Goal: Task Accomplishment & Management: Complete application form

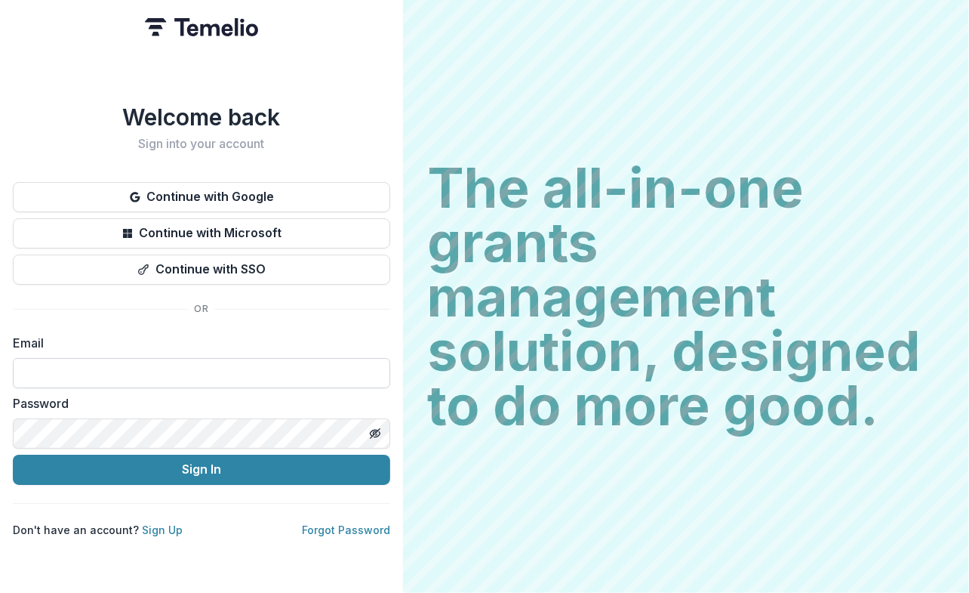
click at [232, 364] on input at bounding box center [201, 373] width 377 height 30
type input "**********"
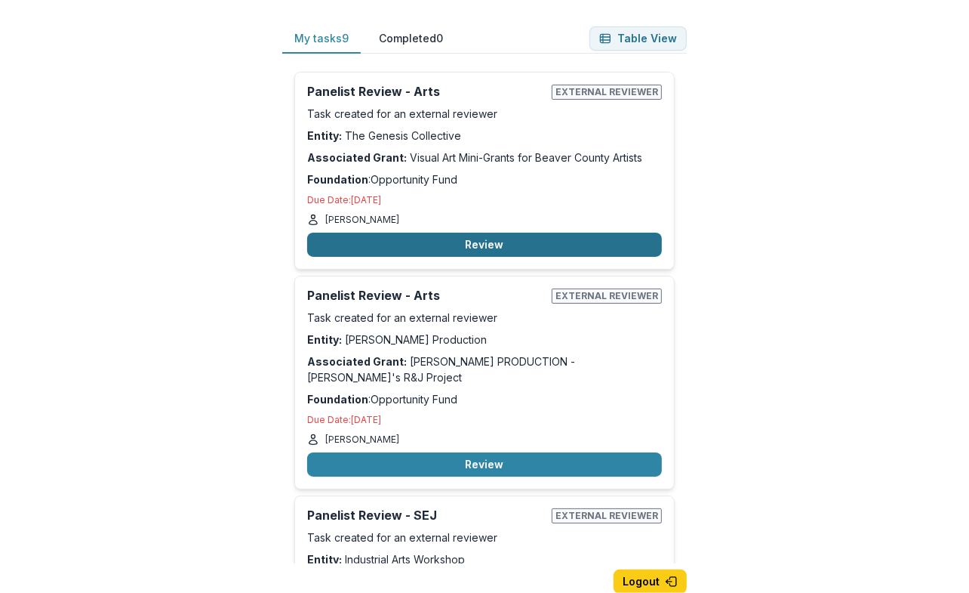
click at [487, 246] on button "Review" at bounding box center [484, 244] width 355 height 24
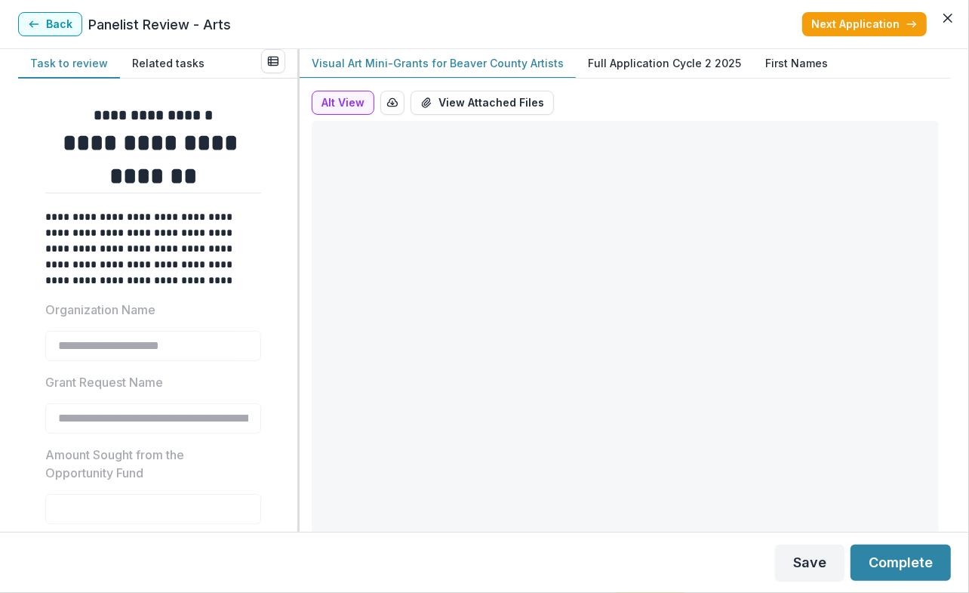
type input "*******"
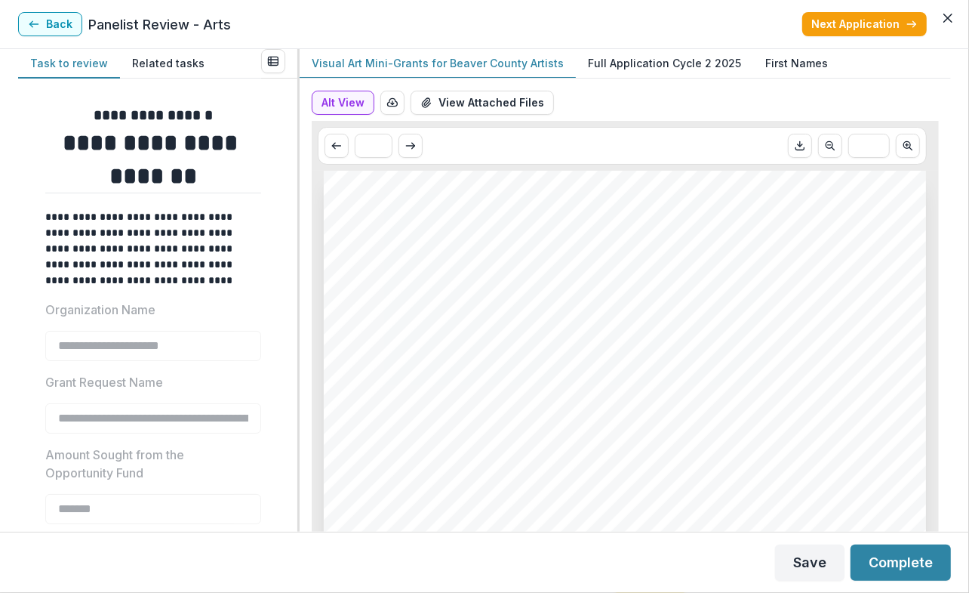
click at [654, 67] on p "Full Application Cycle 2 2025" at bounding box center [664, 63] width 153 height 16
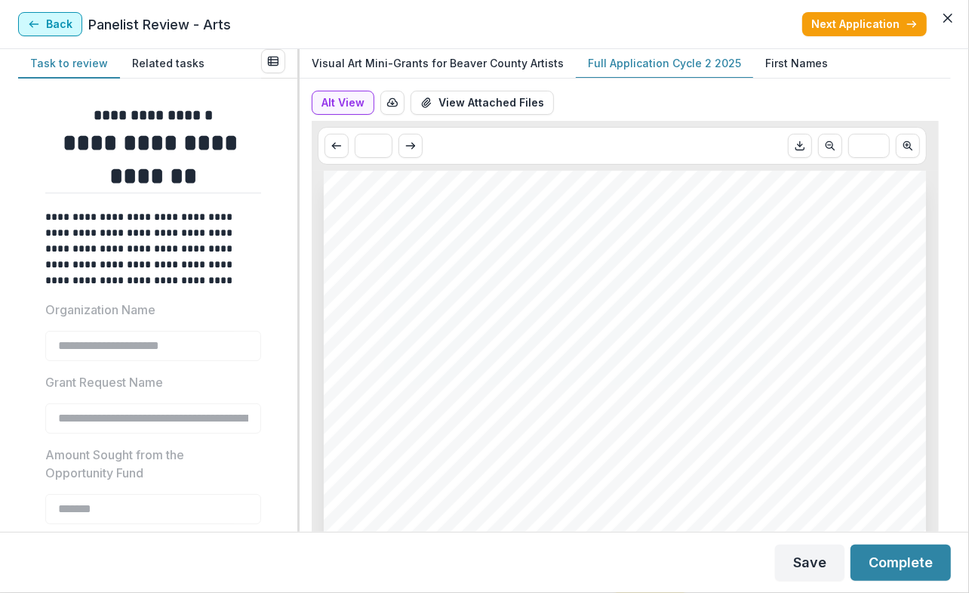
click at [43, 27] on button "Back" at bounding box center [50, 24] width 64 height 24
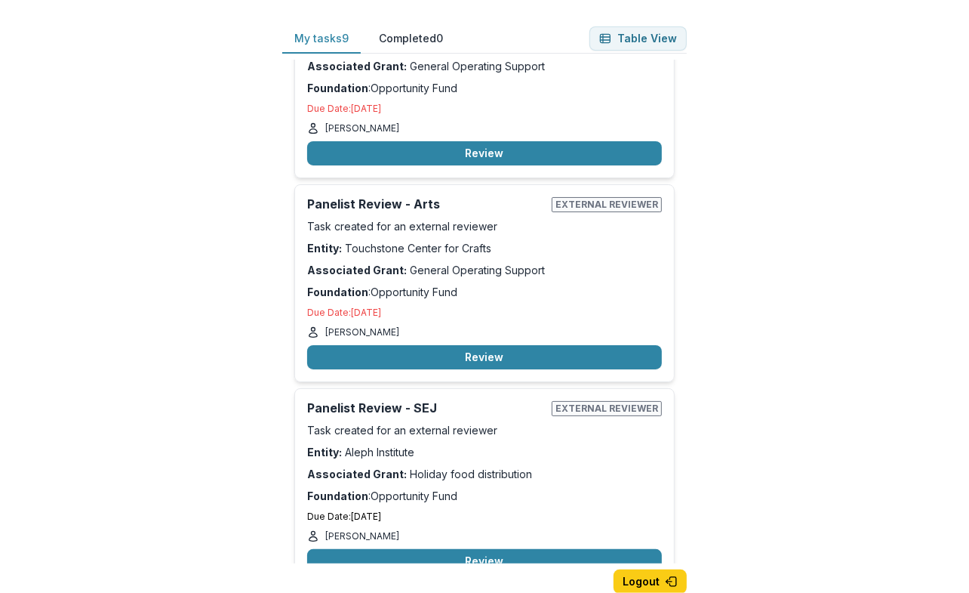
scroll to position [1219, 0]
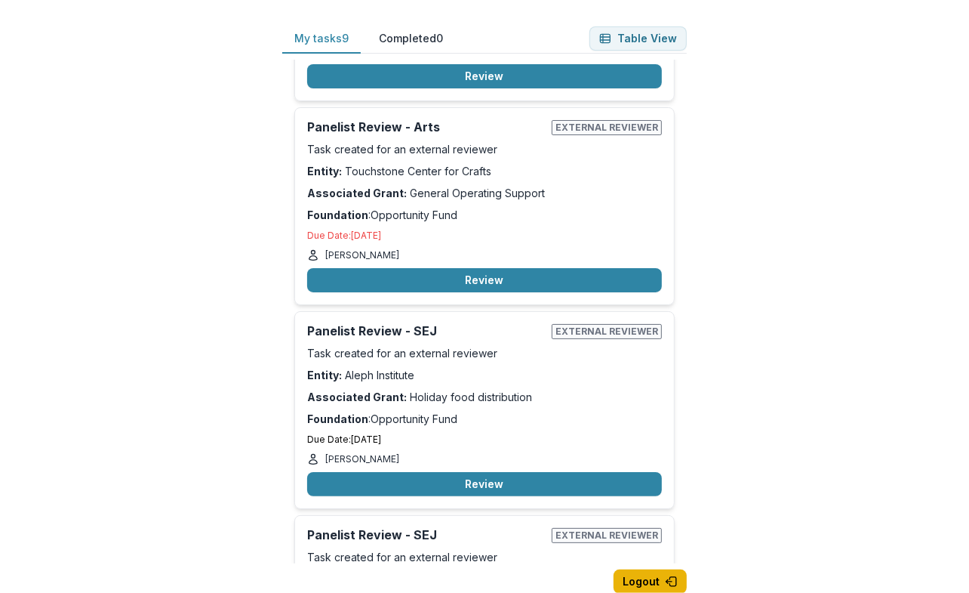
click at [657, 583] on button "Logout" at bounding box center [650, 581] width 73 height 24
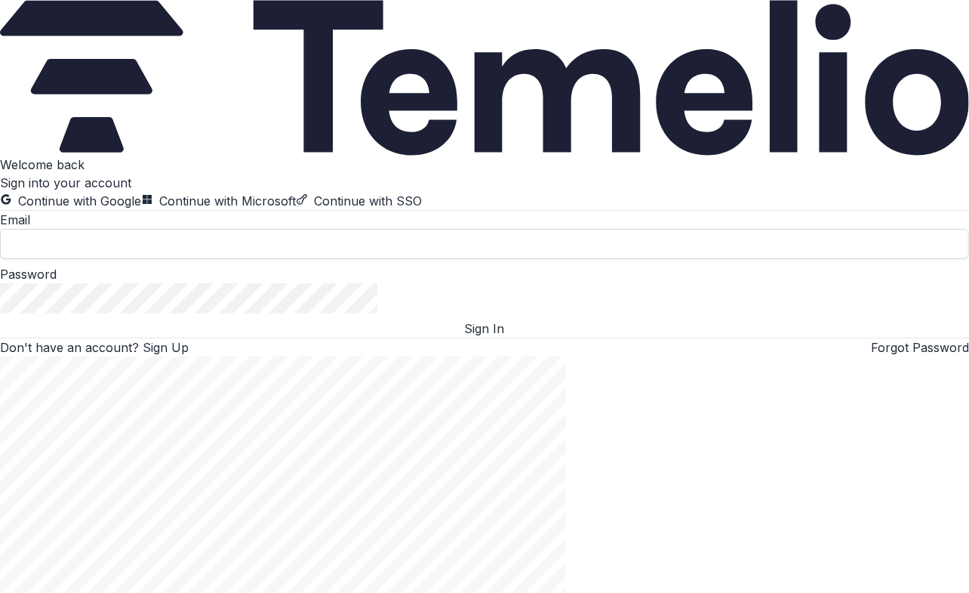
click at [159, 259] on input at bounding box center [484, 244] width 969 height 30
type input "**********"
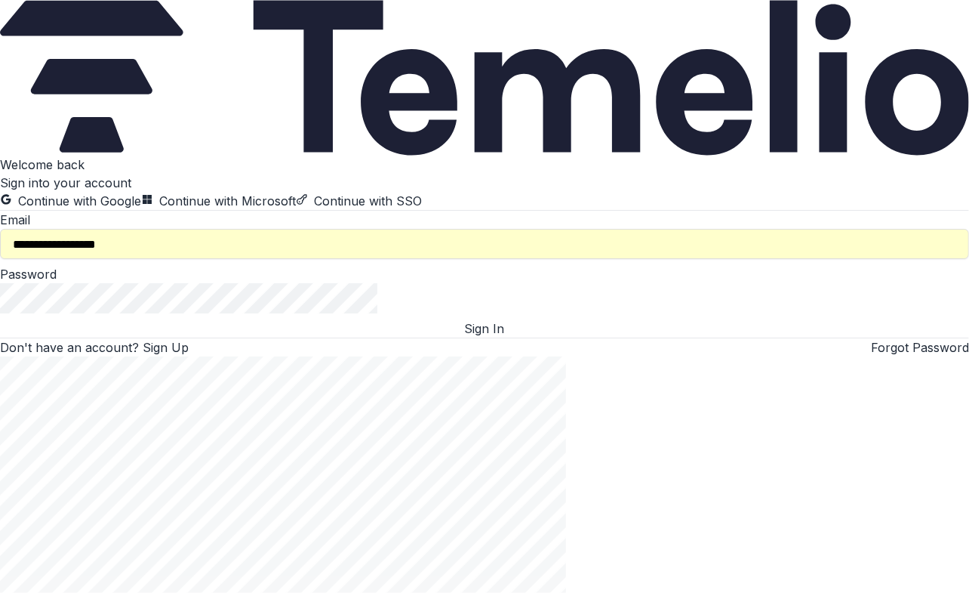
click at [148, 337] on button "Sign In" at bounding box center [484, 328] width 969 height 18
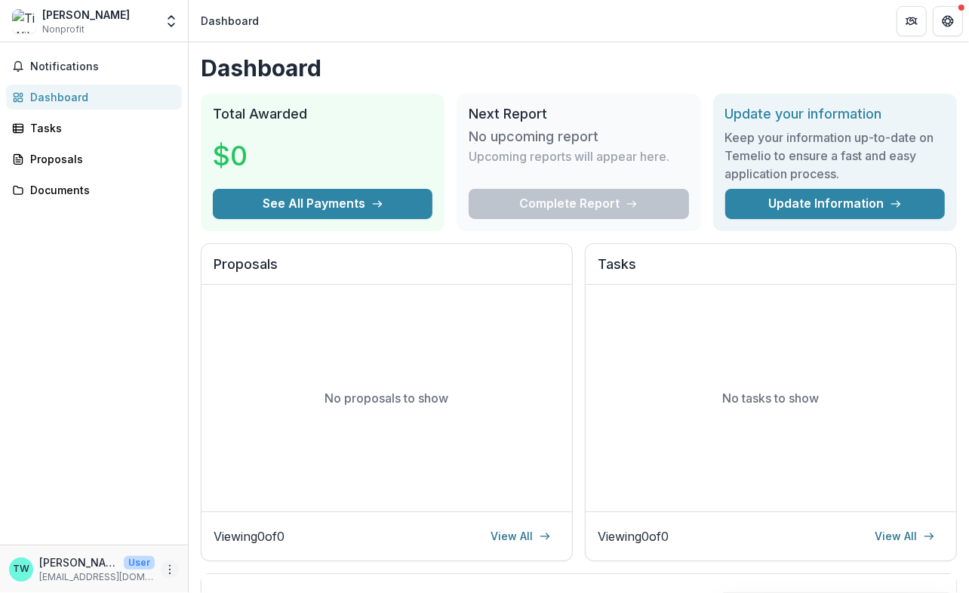
click at [174, 571] on icon "More" at bounding box center [170, 569] width 12 height 12
click at [235, 541] on link "Settings" at bounding box center [270, 536] width 162 height 25
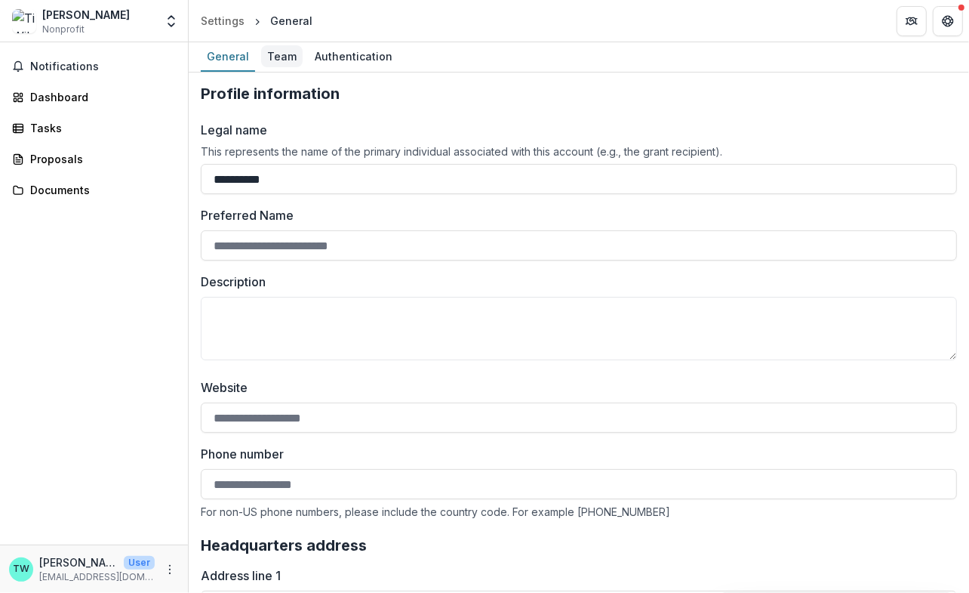
click at [284, 51] on div "Team" at bounding box center [282, 56] width 42 height 22
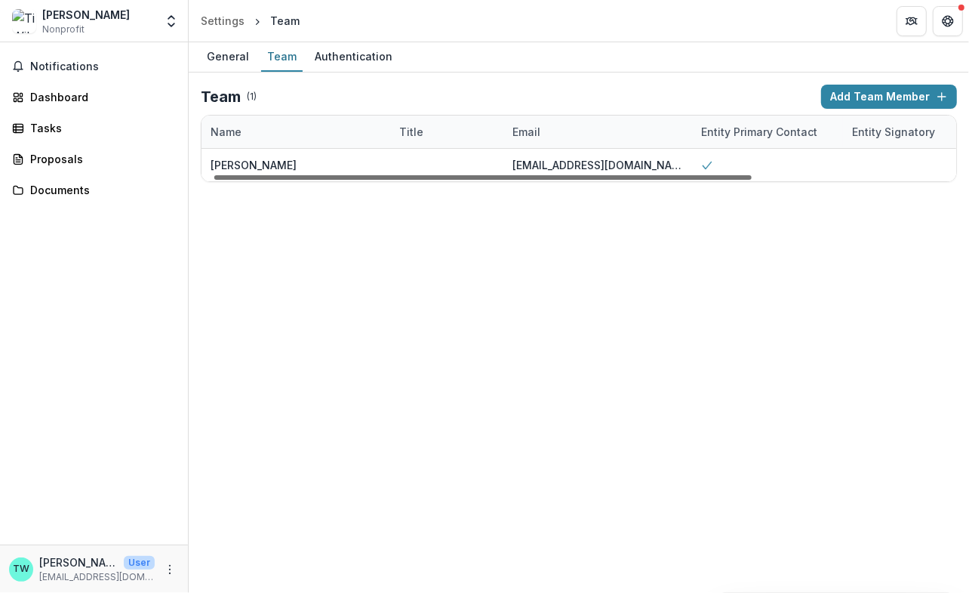
scroll to position [0, 300]
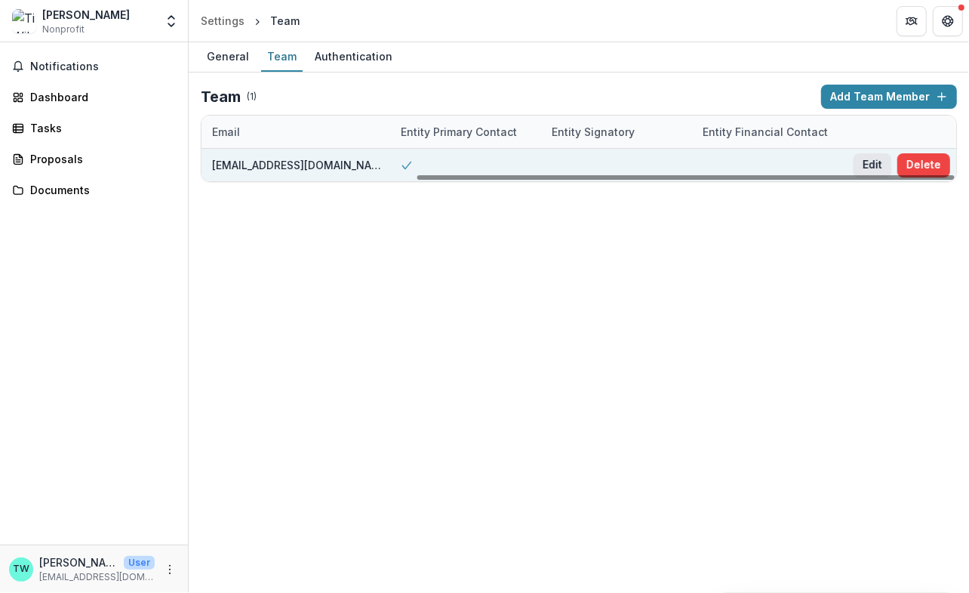
click at [871, 160] on button "Edit" at bounding box center [873, 165] width 38 height 24
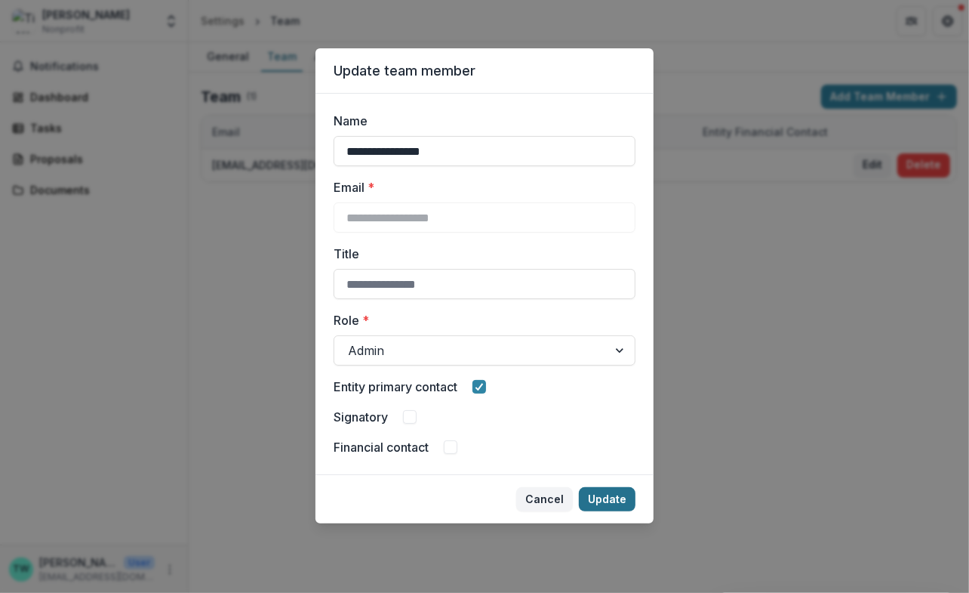
type input "**********"
click at [607, 497] on button "Update" at bounding box center [607, 499] width 57 height 24
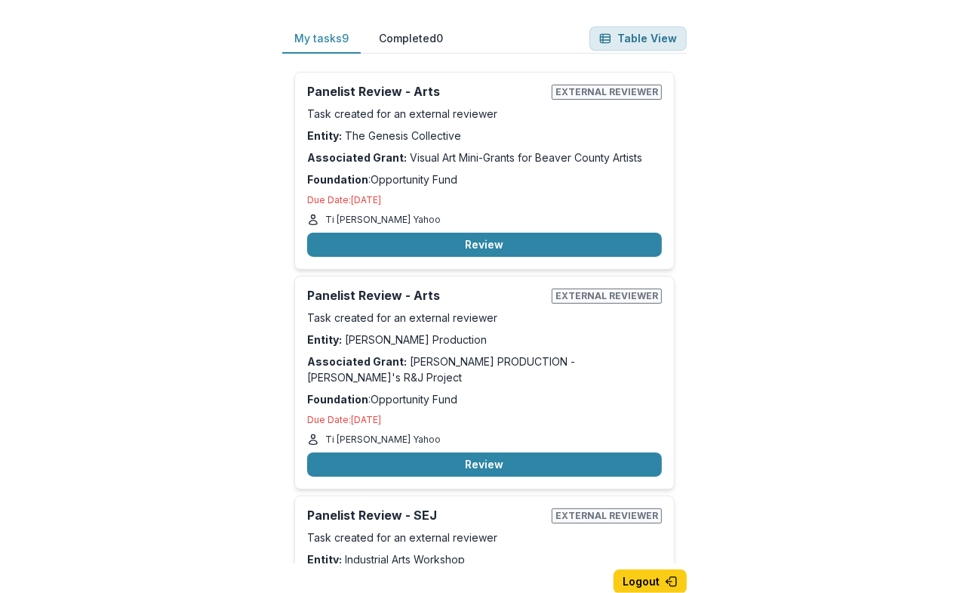
click at [640, 33] on button "Table View" at bounding box center [638, 38] width 97 height 24
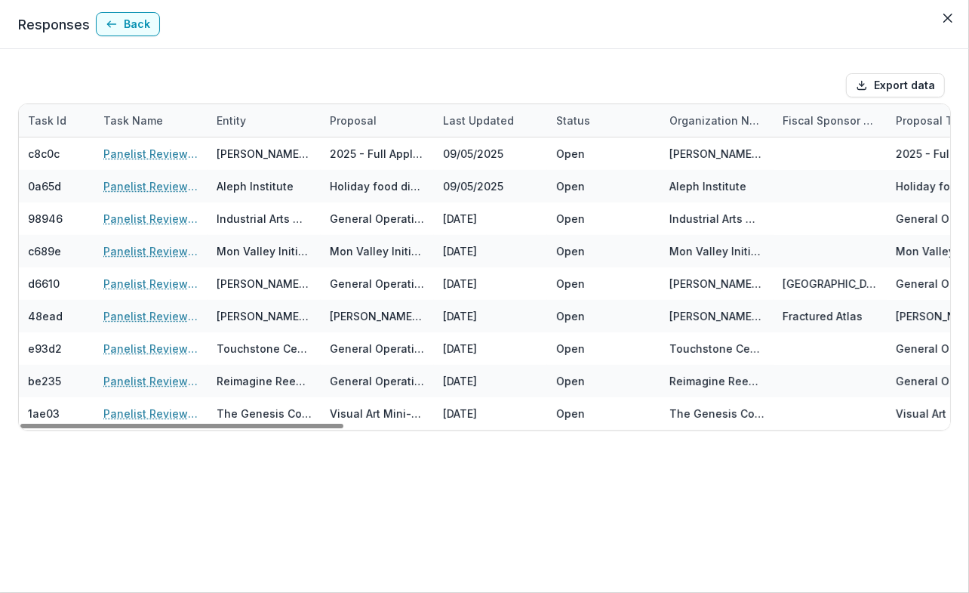
click at [269, 115] on div "Entity" at bounding box center [264, 120] width 113 height 32
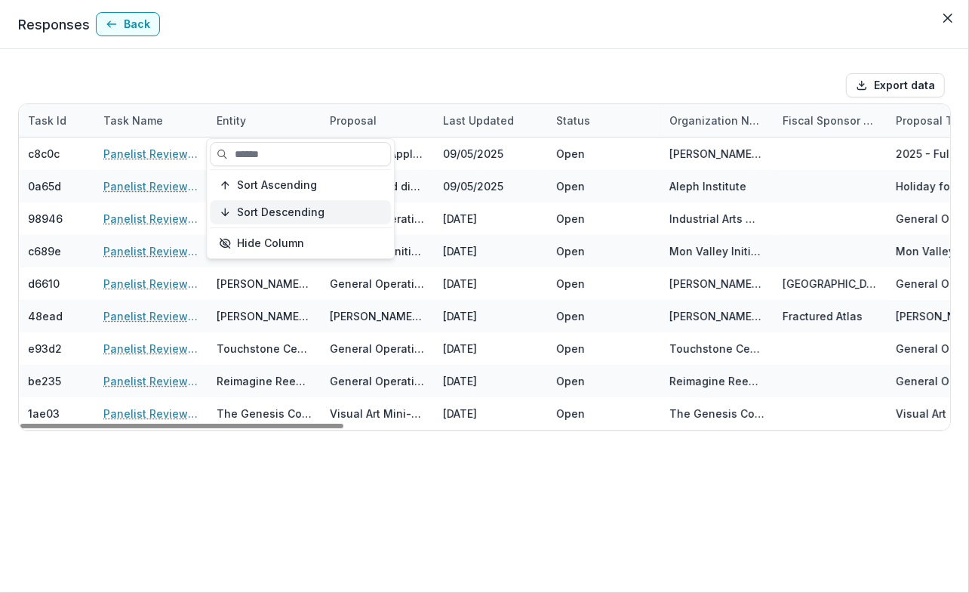
click at [265, 220] on button "Sort Descending" at bounding box center [300, 212] width 181 height 24
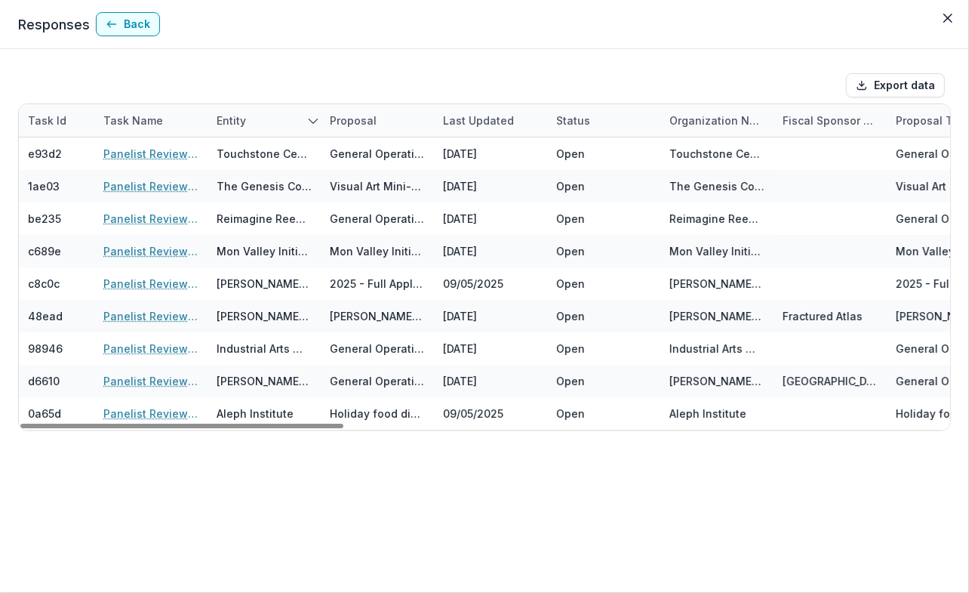
click at [211, 546] on div "Export data Task Id Task Name Entity Proposal Last Updated Status Organization …" at bounding box center [484, 320] width 969 height 543
click at [307, 119] on icon "sorted descending" at bounding box center [313, 121] width 12 height 12
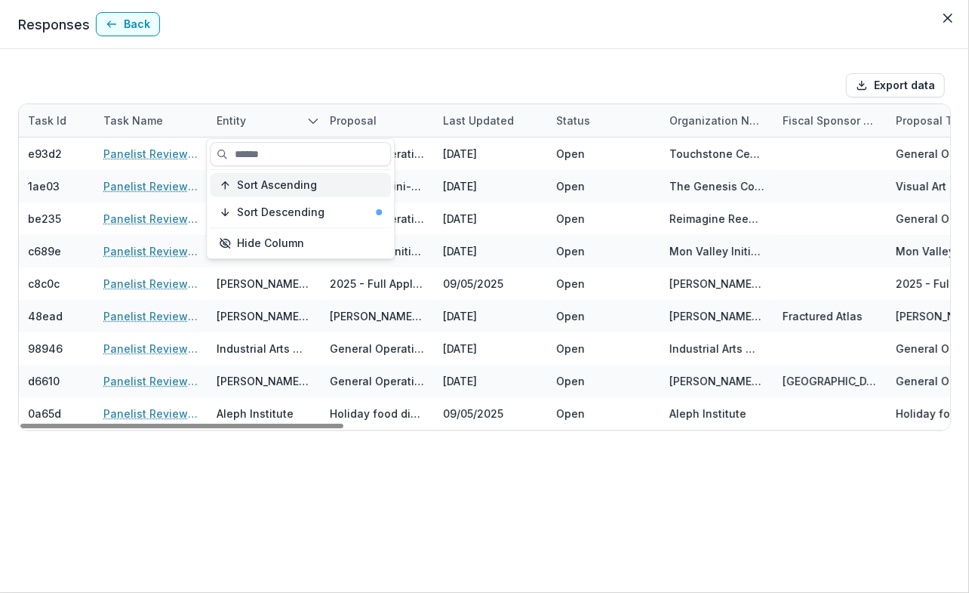
click at [285, 189] on span "Sort Ascending" at bounding box center [277, 185] width 80 height 13
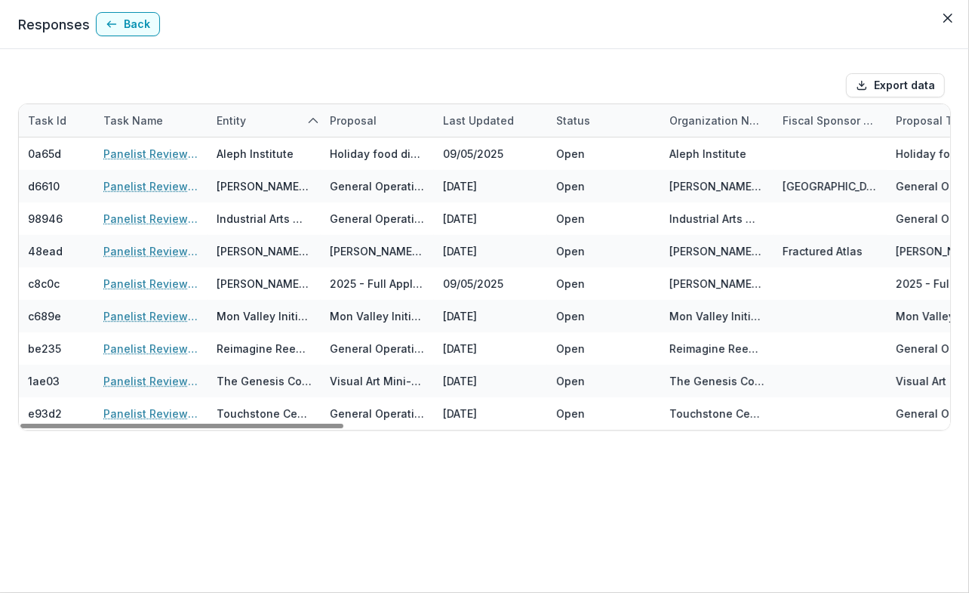
click at [246, 472] on div "Export data Task Id Task Name Entity Proposal Last Updated Status Organization …" at bounding box center [484, 320] width 969 height 543
click at [317, 113] on div at bounding box center [313, 120] width 15 height 15
click at [331, 74] on div at bounding box center [432, 85] width 816 height 24
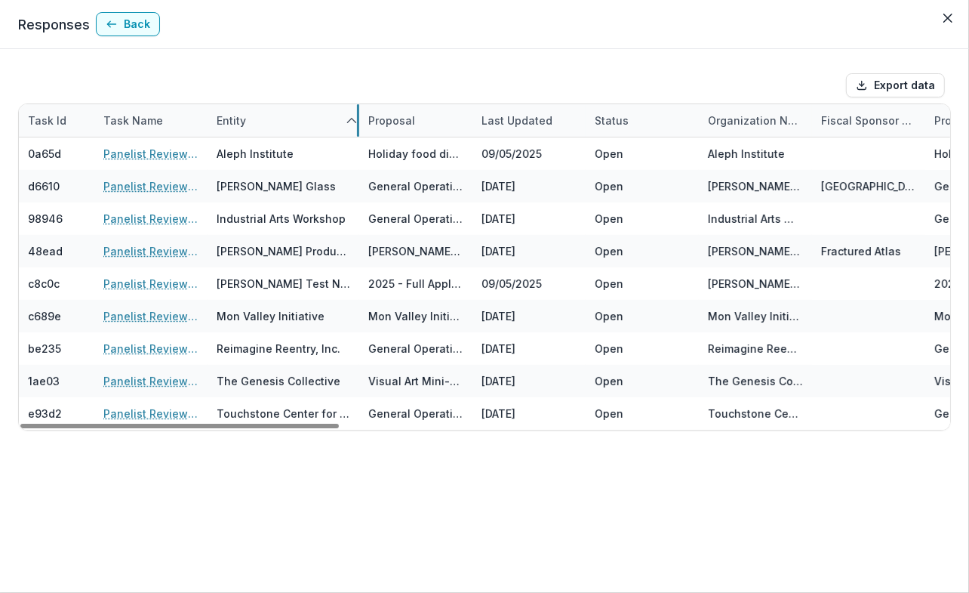
drag, startPoint x: 320, startPoint y: 117, endPoint x: 359, endPoint y: 122, distance: 38.8
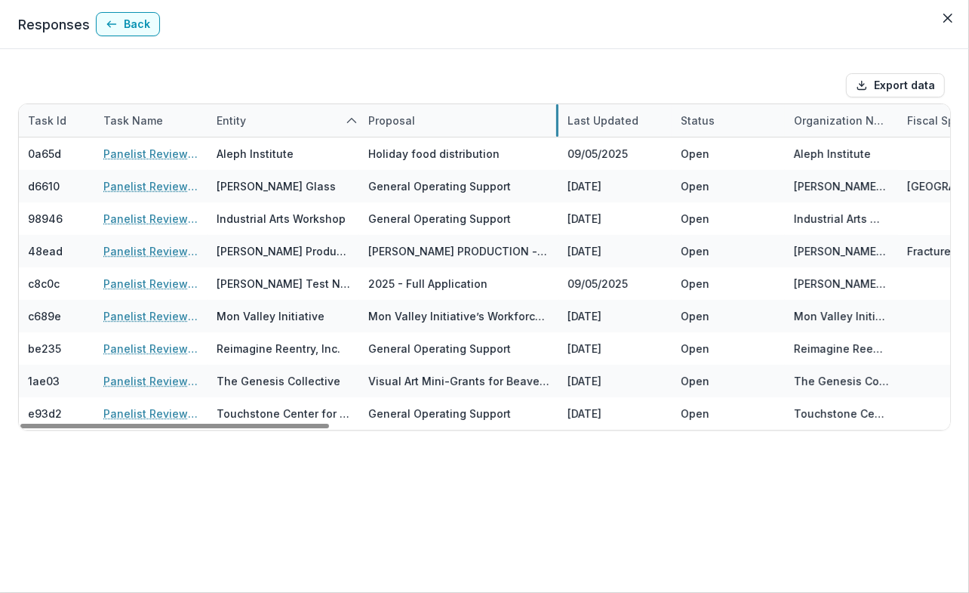
drag, startPoint x: 471, startPoint y: 114, endPoint x: 557, endPoint y: 106, distance: 86.4
click at [463, 52] on div "Export data Task Id Task Name Entity Proposal Last Updated Status Organization …" at bounding box center [484, 320] width 969 height 543
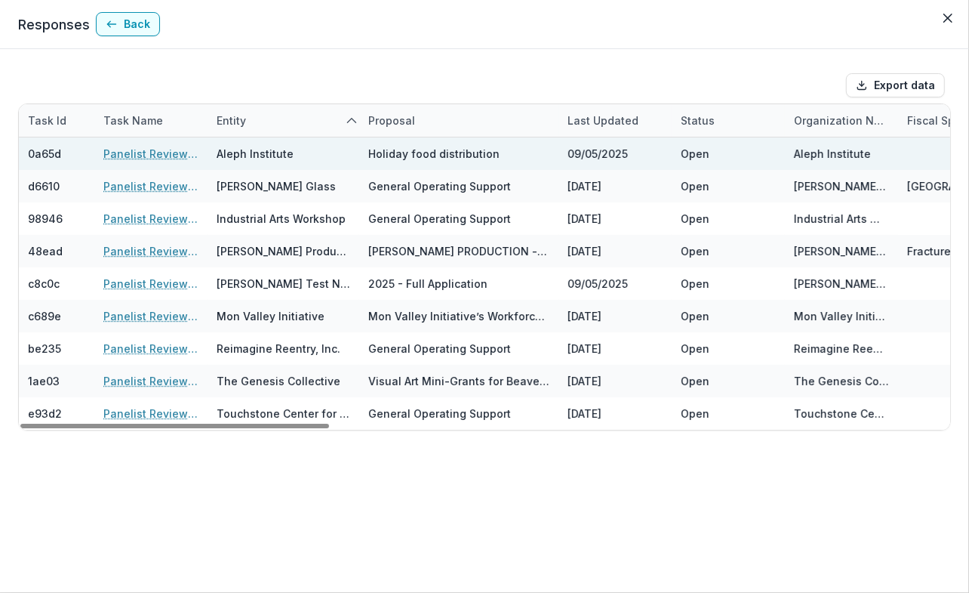
click at [151, 148] on link "Panelist Review - SEJ" at bounding box center [150, 154] width 95 height 16
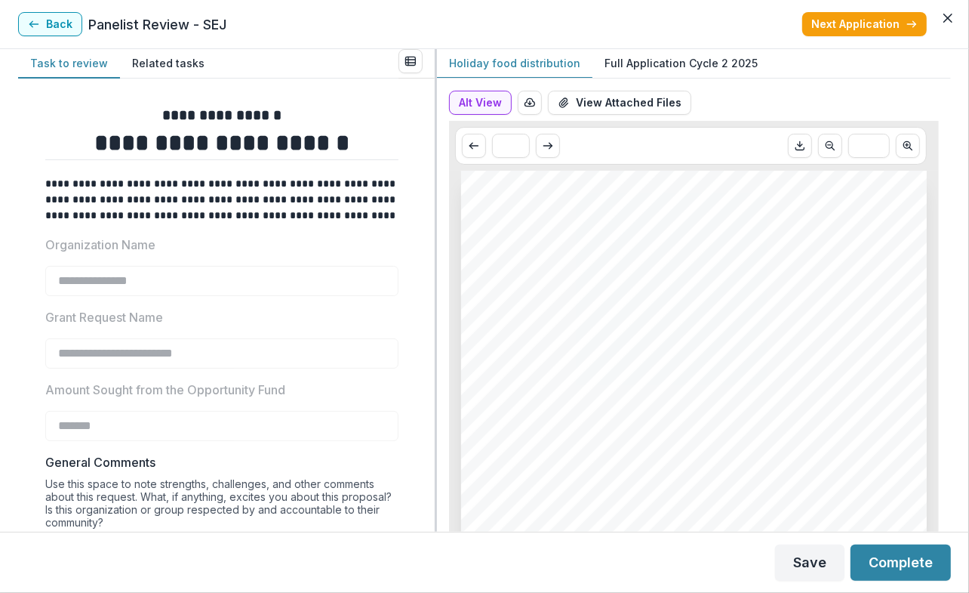
click at [370, 272] on div "**********" at bounding box center [484, 290] width 933 height 482
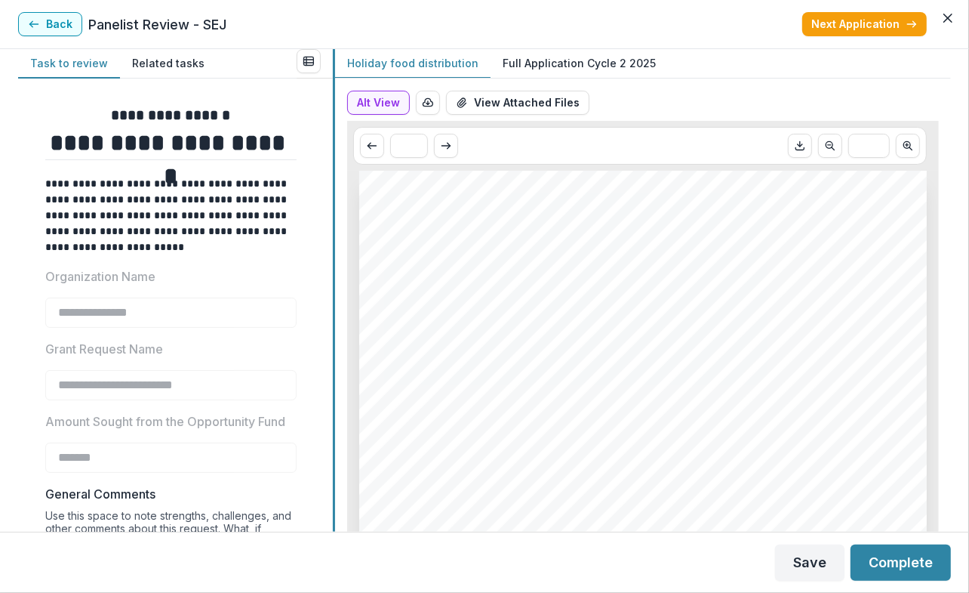
click at [333, 272] on div at bounding box center [334, 290] width 2 height 482
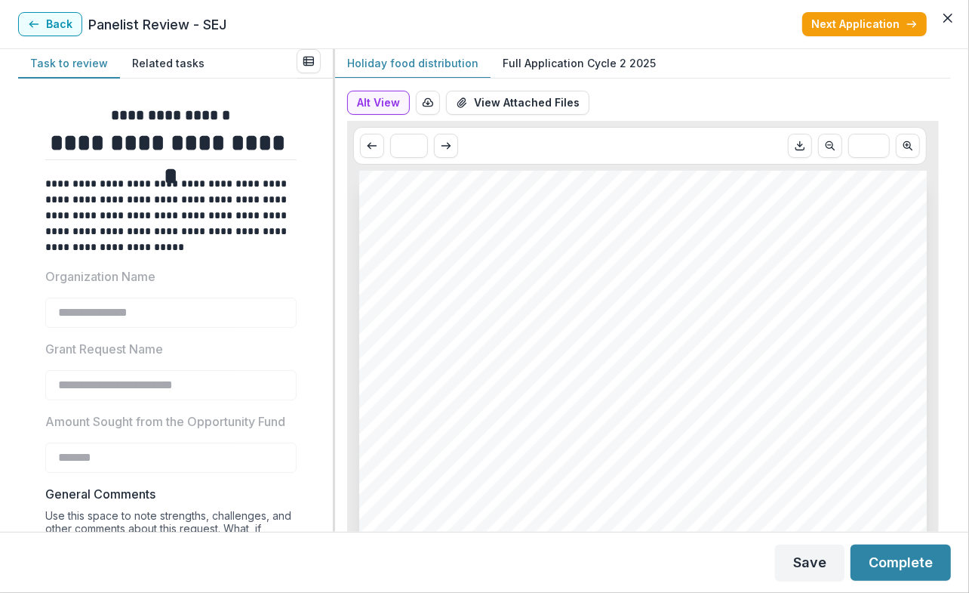
click at [584, 63] on p "Full Application Cycle 2 2025" at bounding box center [579, 63] width 153 height 16
click at [446, 146] on icon "Scroll to next page" at bounding box center [446, 146] width 12 height 12
type input "*"
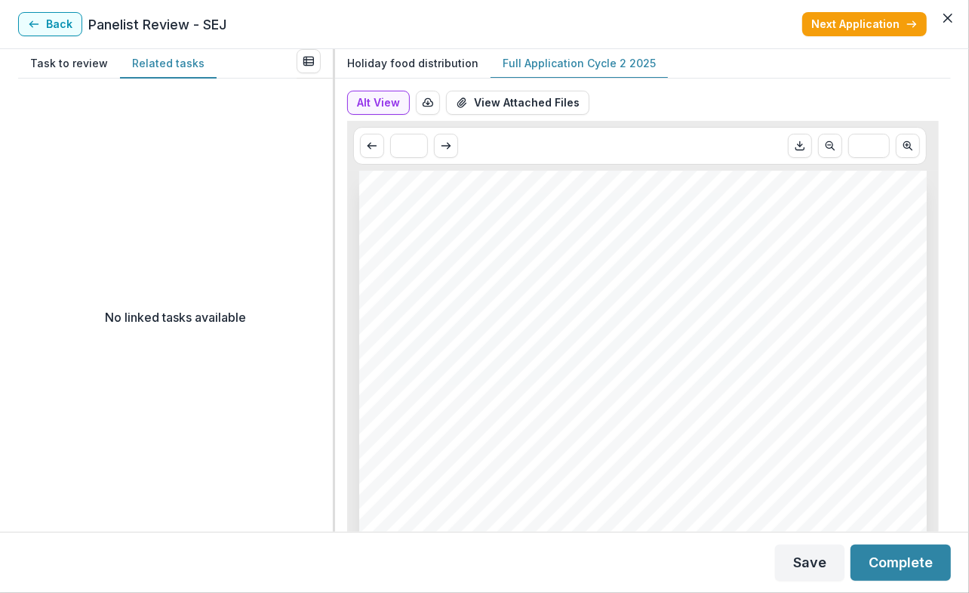
click at [167, 69] on button "Related tasks" at bounding box center [168, 63] width 97 height 29
click at [77, 63] on button "Task to review" at bounding box center [69, 63] width 102 height 29
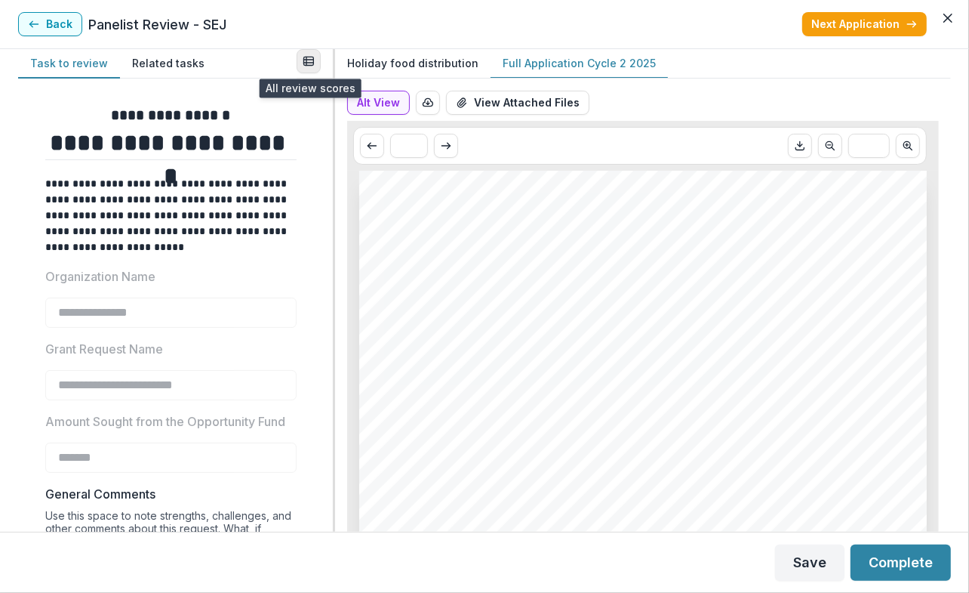
click at [312, 60] on icon "View all reviews" at bounding box center [309, 61] width 12 height 12
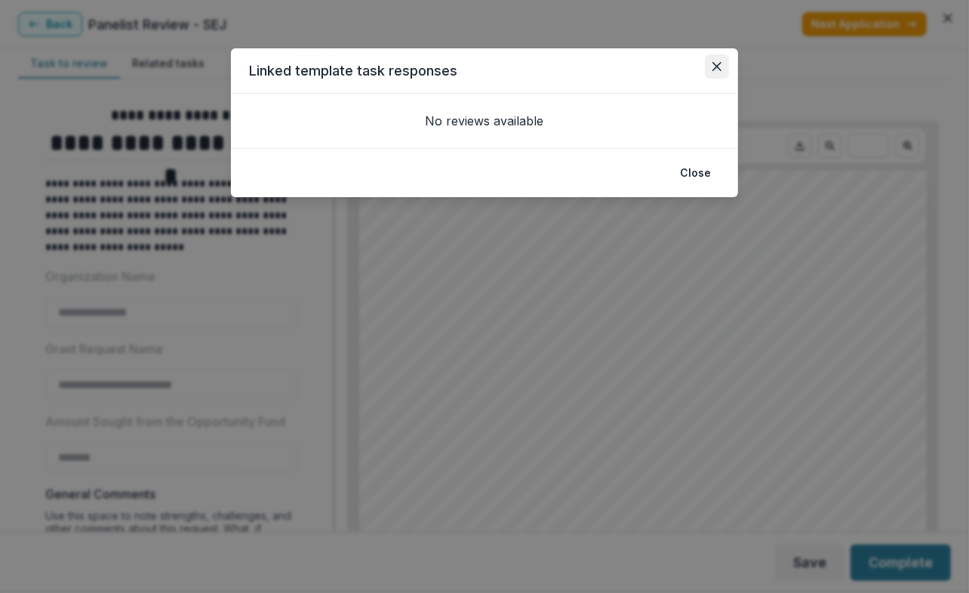
click at [718, 67] on icon "Close" at bounding box center [717, 66] width 9 height 9
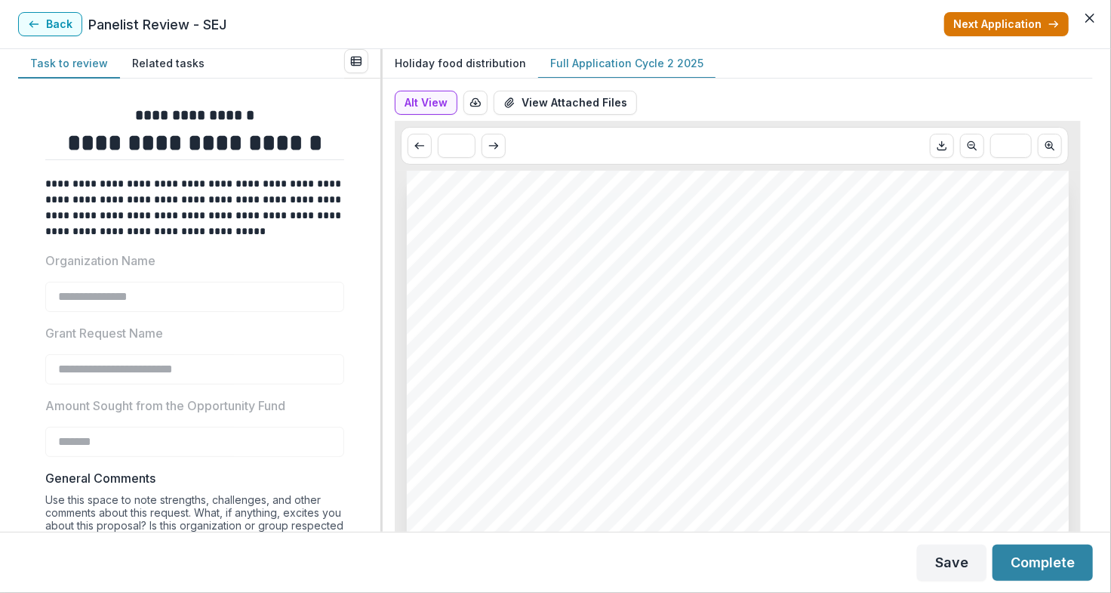
click at [968, 26] on button "Next Application" at bounding box center [1006, 24] width 125 height 24
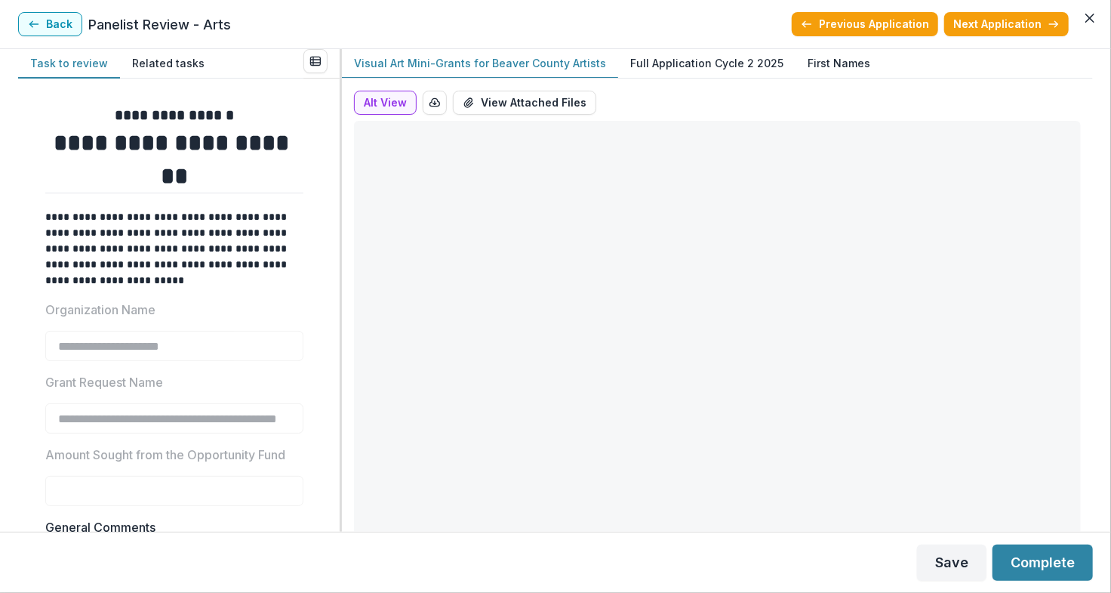
type input "*******"
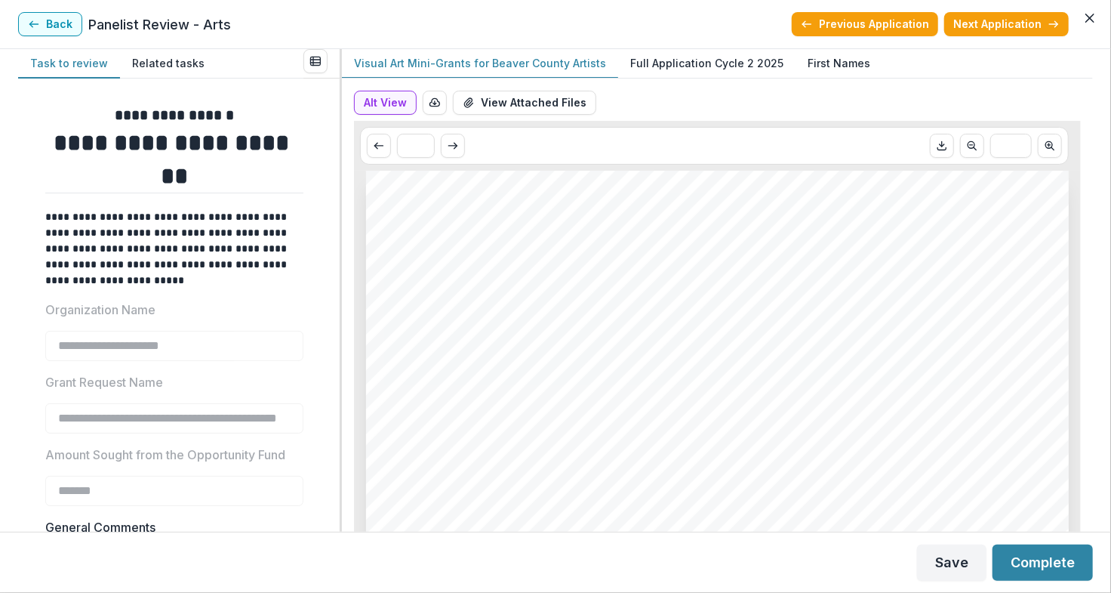
click at [968, 26] on button "Next Application" at bounding box center [1006, 24] width 125 height 24
click at [307, 303] on div "**********" at bounding box center [555, 290] width 1075 height 482
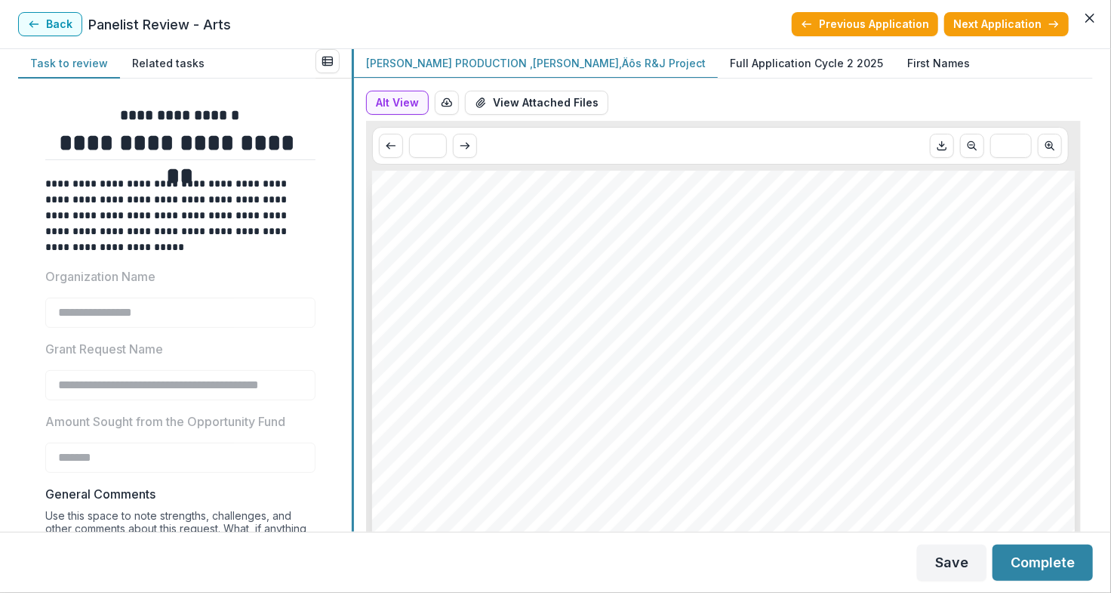
click at [354, 325] on div at bounding box center [353, 290] width 2 height 482
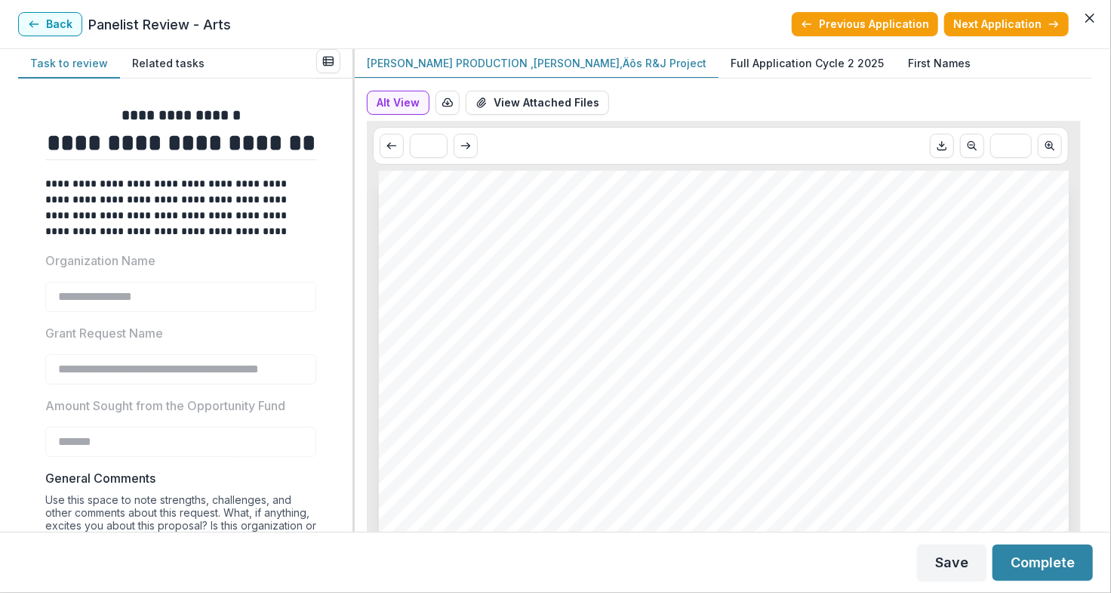
click at [412, 322] on div "Alt View Word Download Word Download (with field descriptions) Zip Download Pre…" at bounding box center [724, 308] width 738 height 447
click at [337, 48] on section "**********" at bounding box center [555, 296] width 1111 height 593
click at [731, 63] on p "Full Application Cycle 2 2025" at bounding box center [807, 63] width 153 height 16
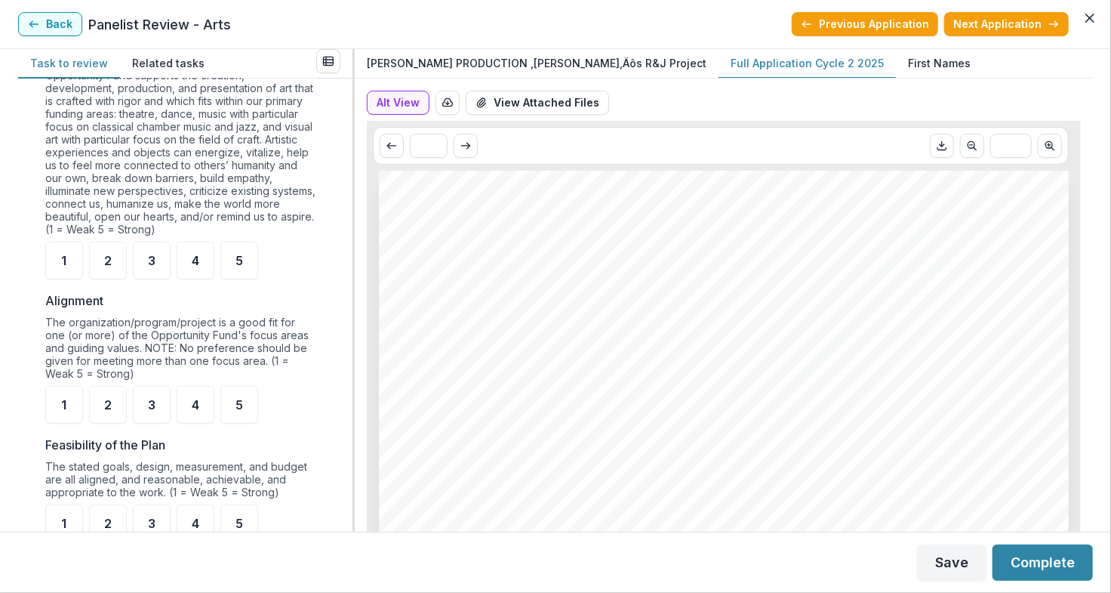
scroll to position [857, 0]
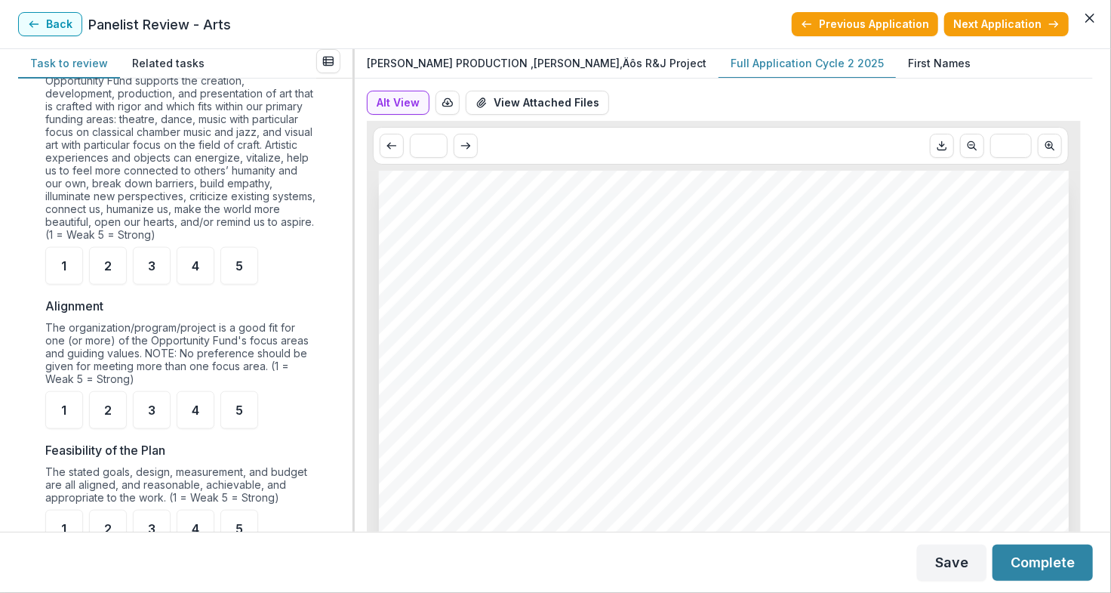
click at [312, 251] on div "**********" at bounding box center [185, 305] width 334 height 453
click at [69, 272] on div "1" at bounding box center [64, 266] width 38 height 38
click at [245, 266] on div "5" at bounding box center [239, 266] width 38 height 38
click at [245, 417] on div "5" at bounding box center [239, 410] width 38 height 38
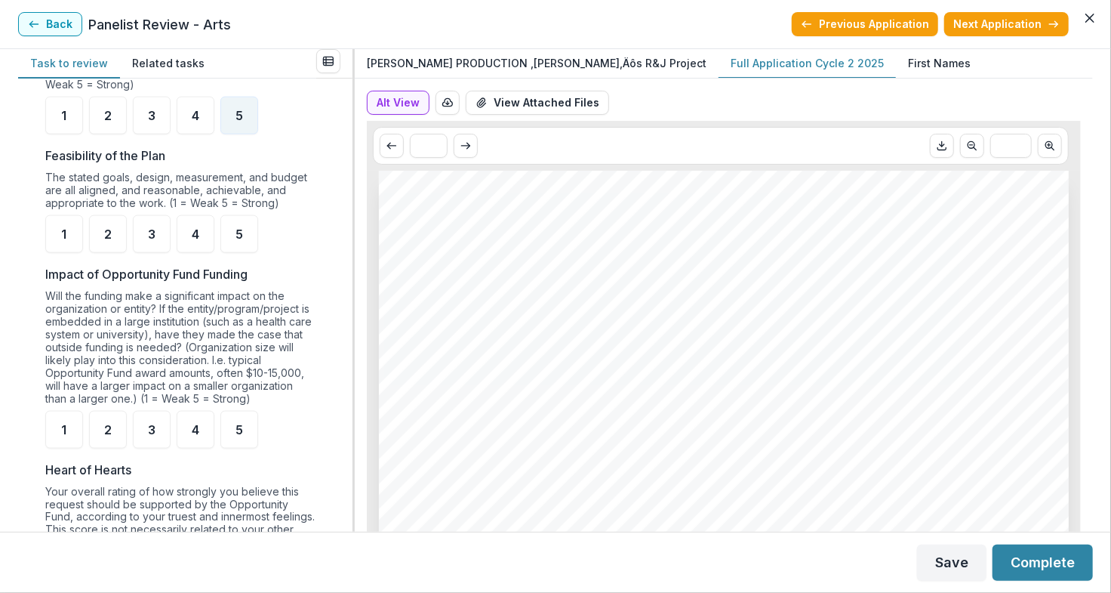
scroll to position [1183, 0]
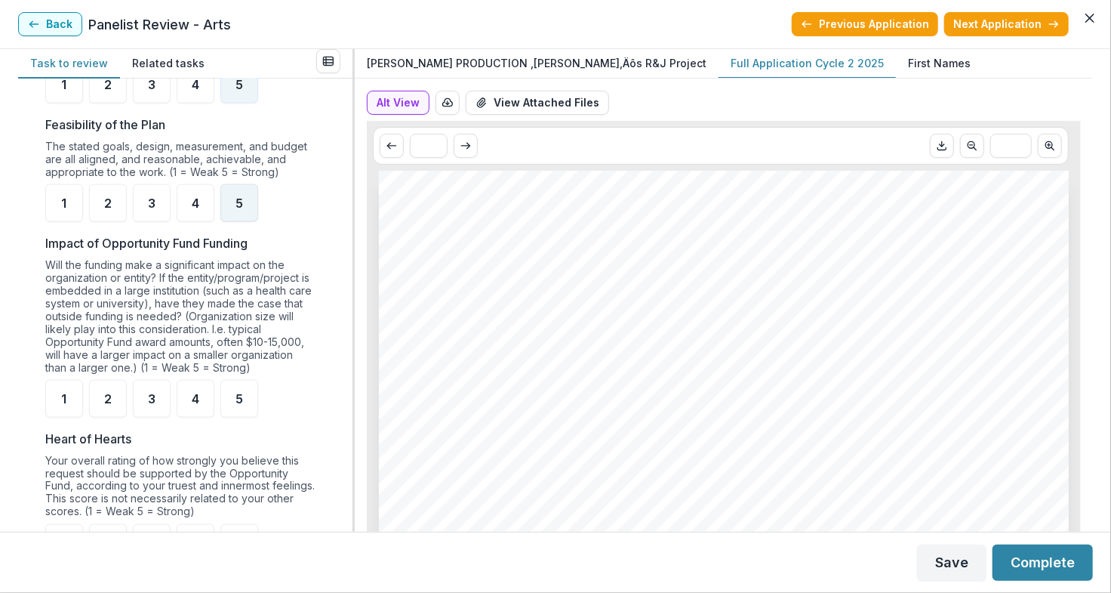
click at [250, 220] on div "5" at bounding box center [239, 203] width 38 height 38
click at [245, 411] on div "5" at bounding box center [239, 399] width 38 height 38
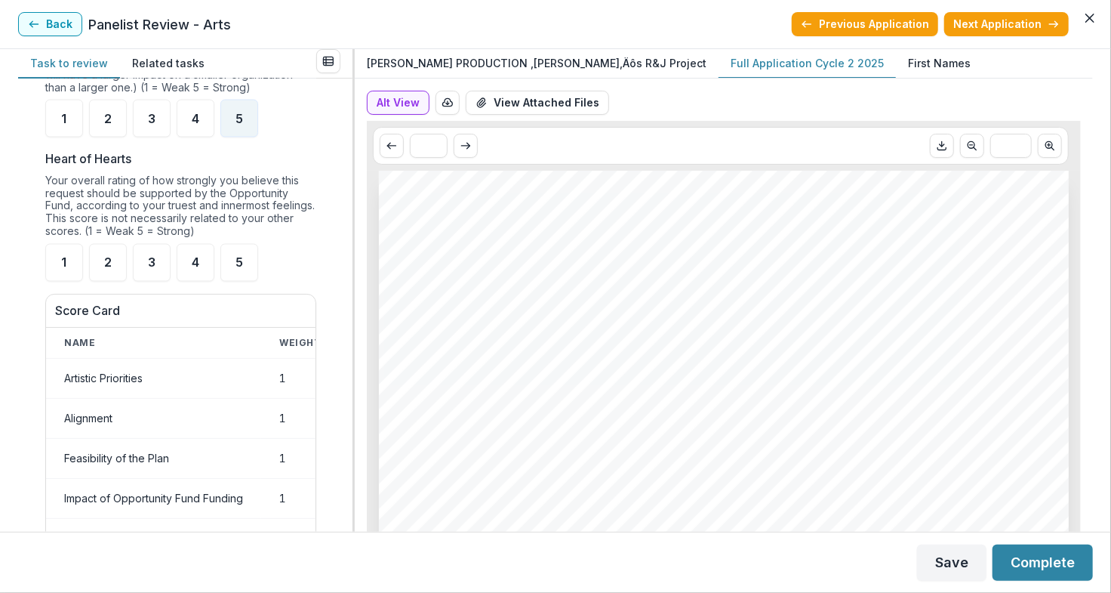
scroll to position [1434, 0]
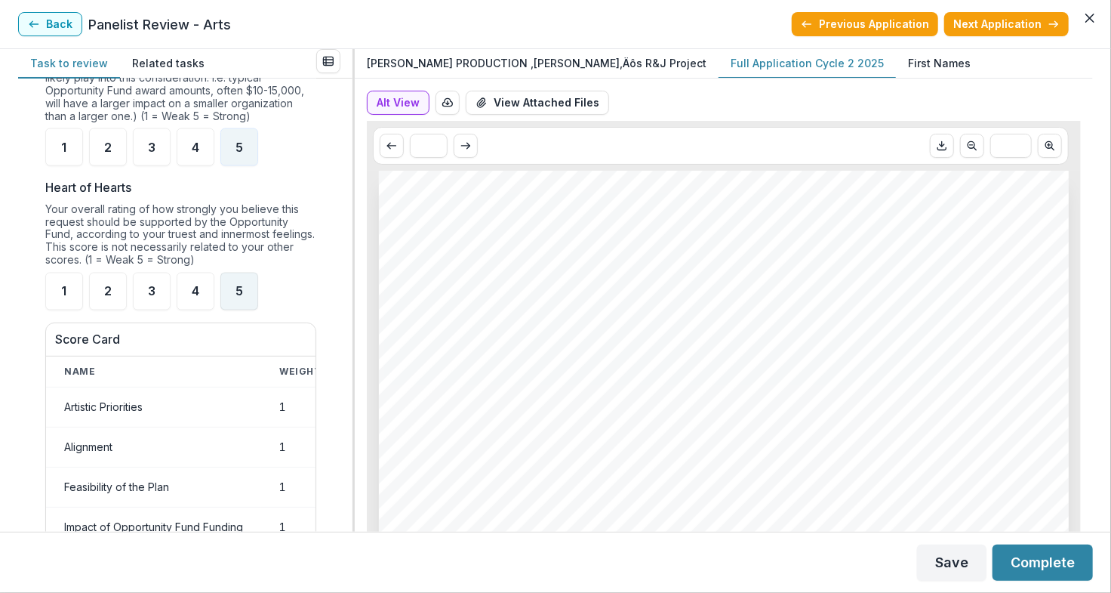
click at [244, 309] on div "5" at bounding box center [239, 291] width 38 height 38
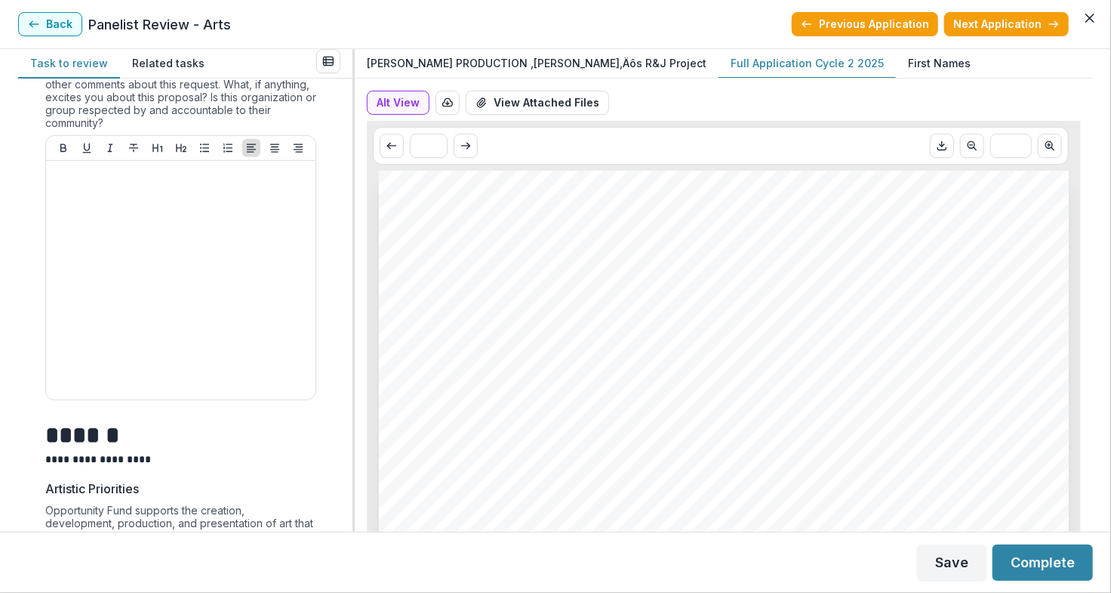
scroll to position [461, 0]
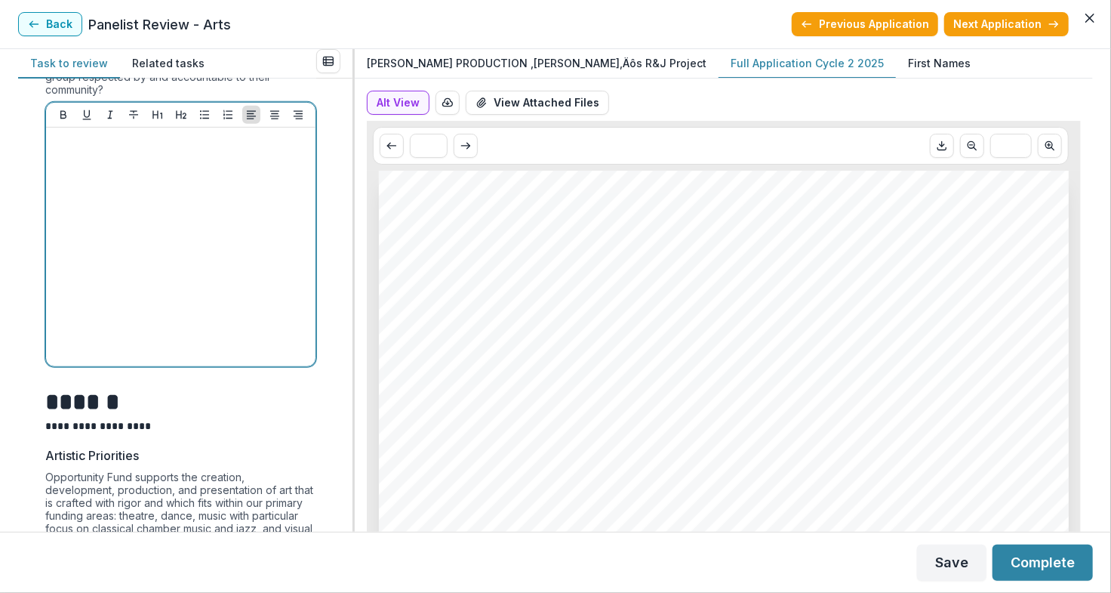
click at [263, 175] on div at bounding box center [180, 247] width 257 height 226
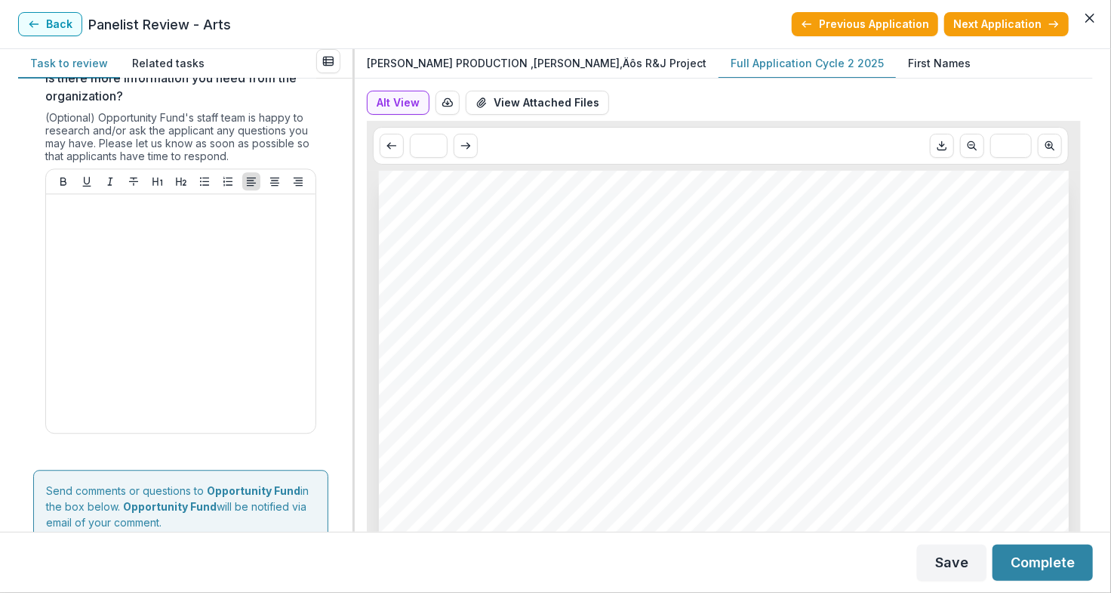
scroll to position [2003, 0]
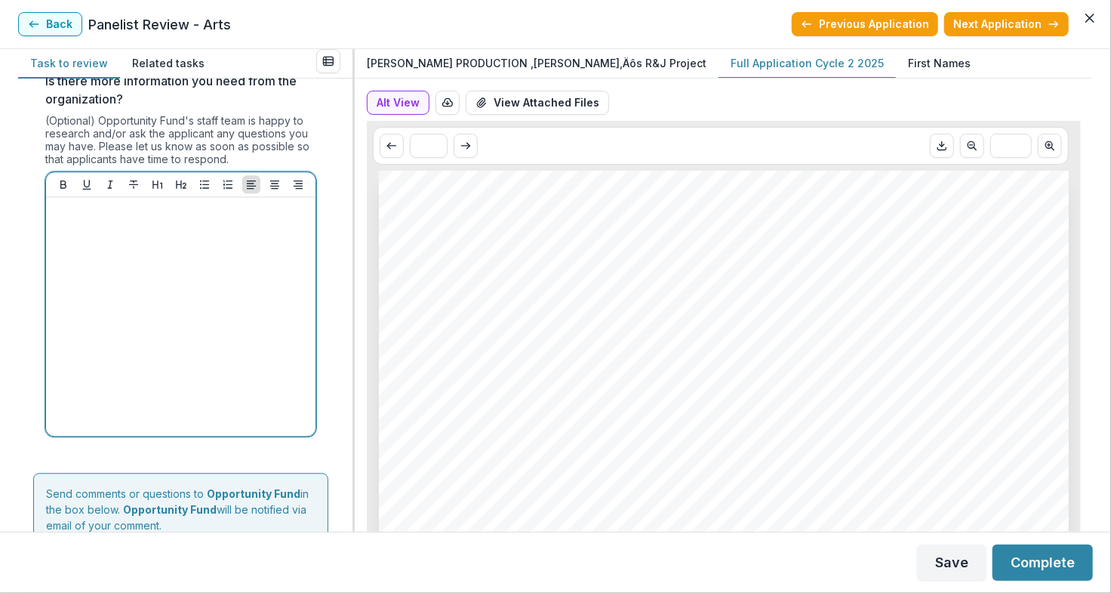
click at [220, 281] on div at bounding box center [180, 316] width 257 height 226
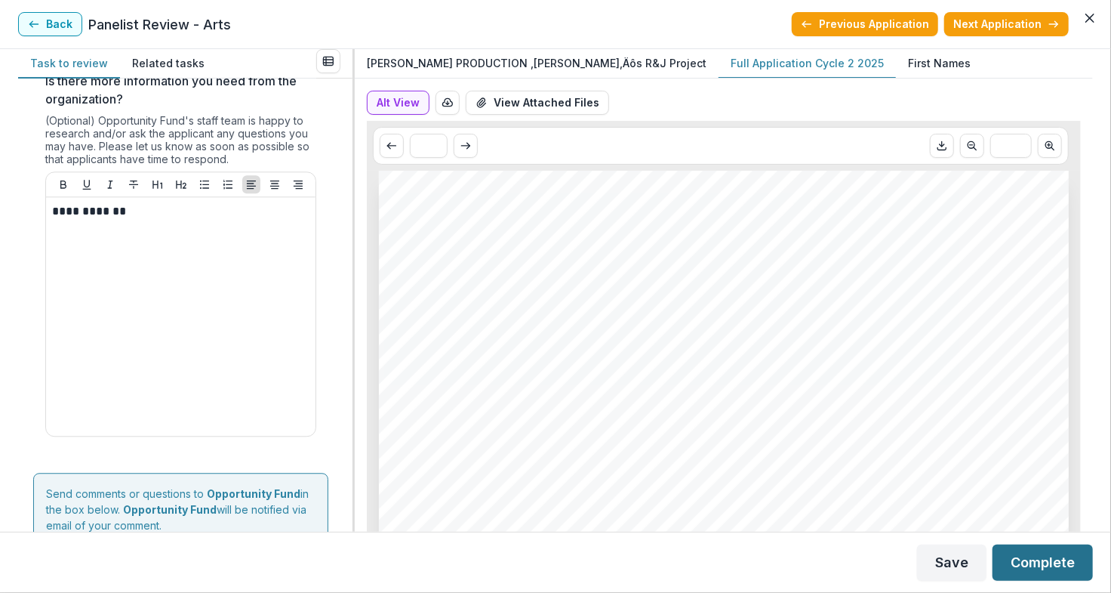
click at [968, 565] on button "Complete" at bounding box center [1043, 562] width 100 height 36
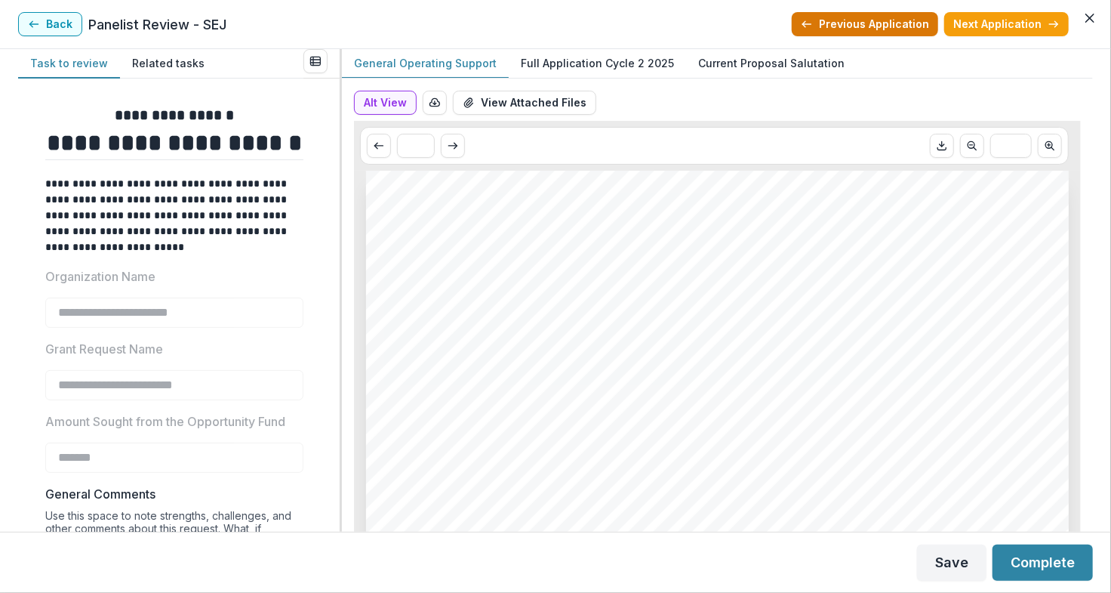
click at [871, 26] on button "Previous Application" at bounding box center [865, 24] width 146 height 24
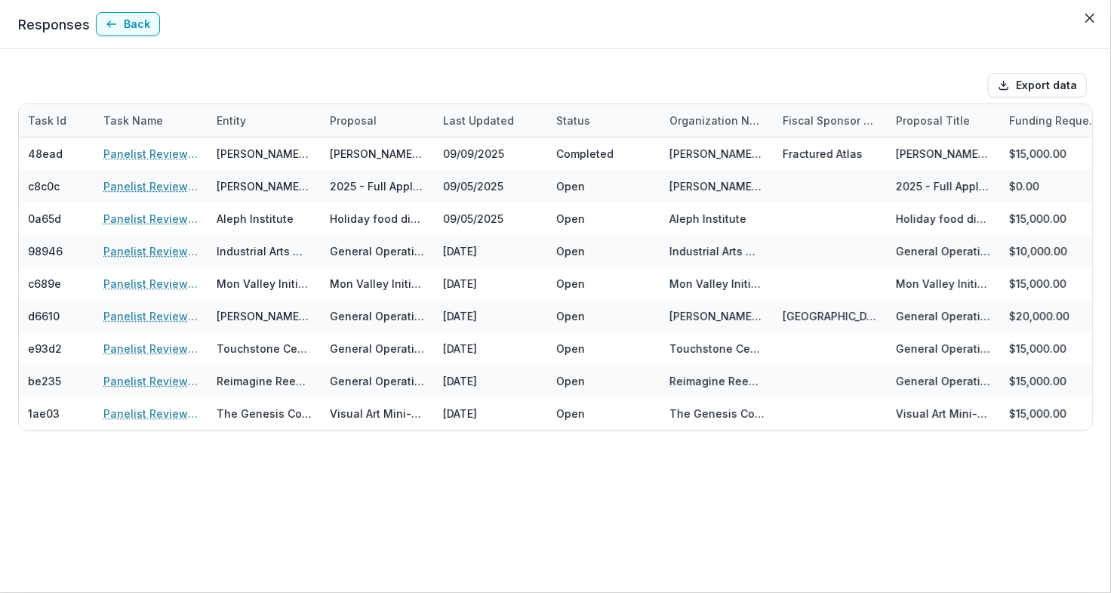
type input "*******"
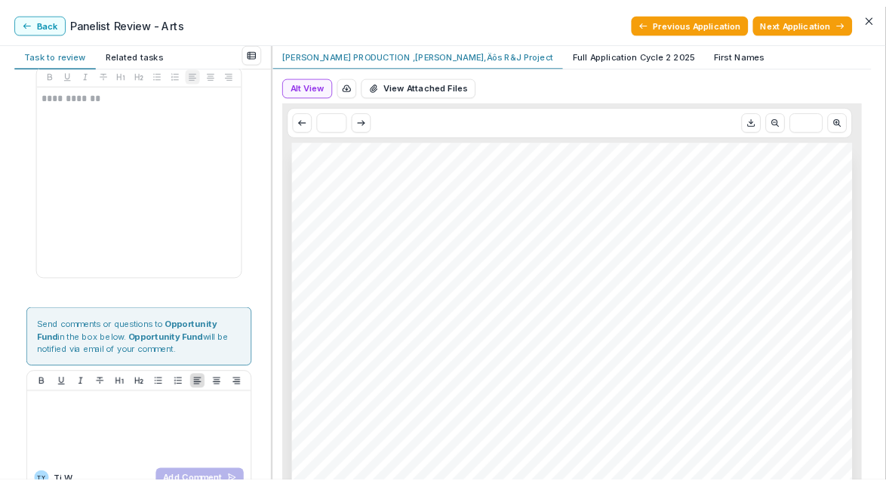
scroll to position [2220, 0]
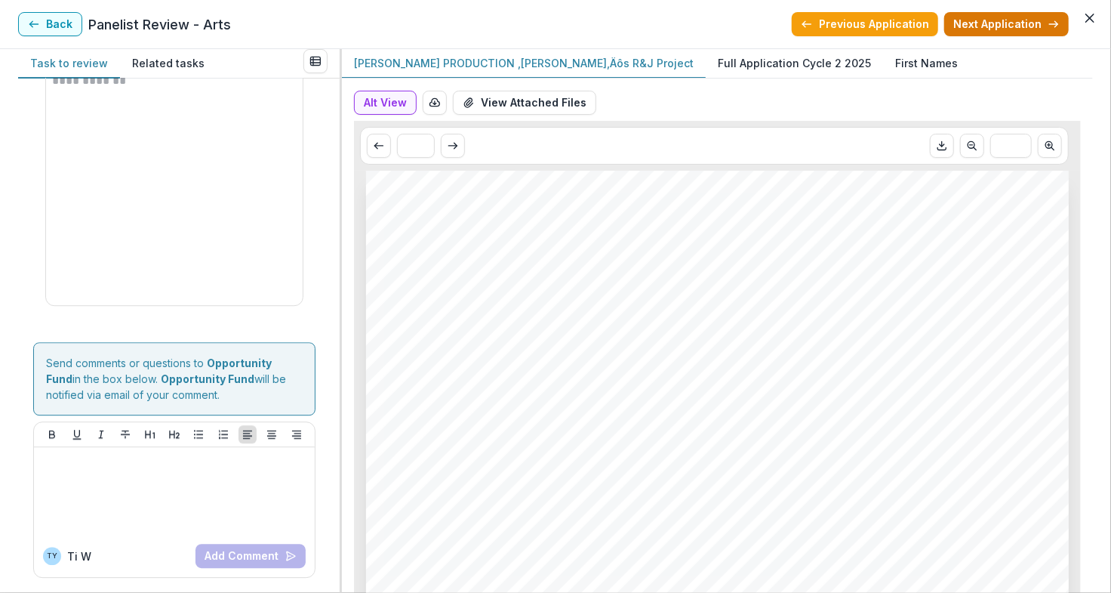
click at [968, 27] on button "Next Application" at bounding box center [1006, 24] width 125 height 24
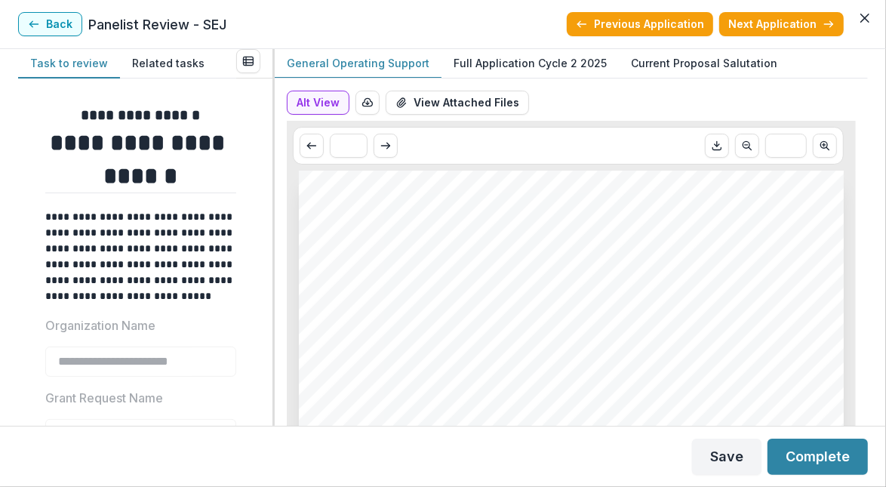
click at [517, 71] on p "Full Application Cycle 2 2025" at bounding box center [530, 63] width 153 height 16
